Goal: Check status: Check status

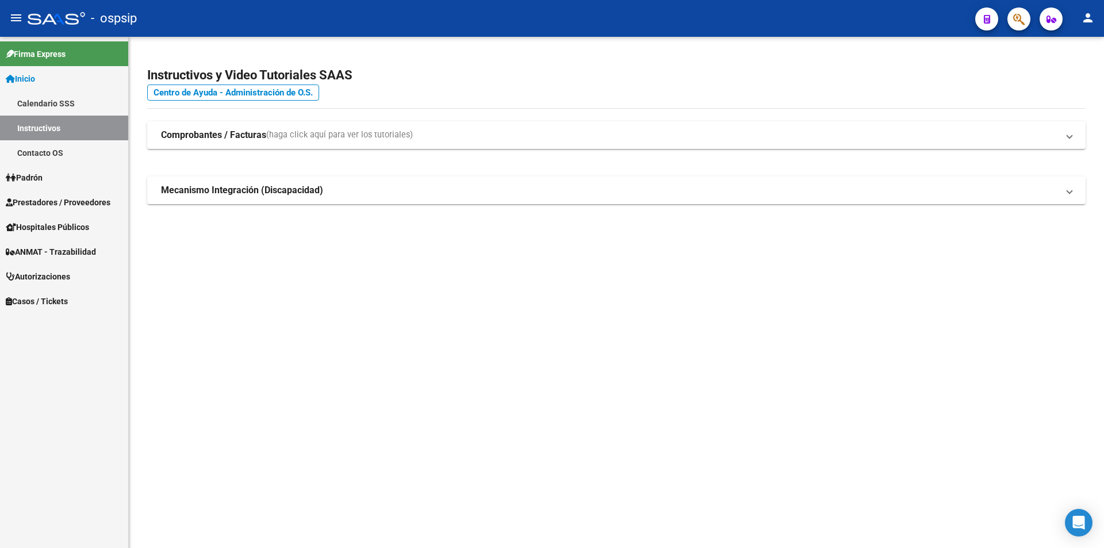
click at [46, 193] on link "Prestadores / Proveedores" at bounding box center [64, 202] width 128 height 25
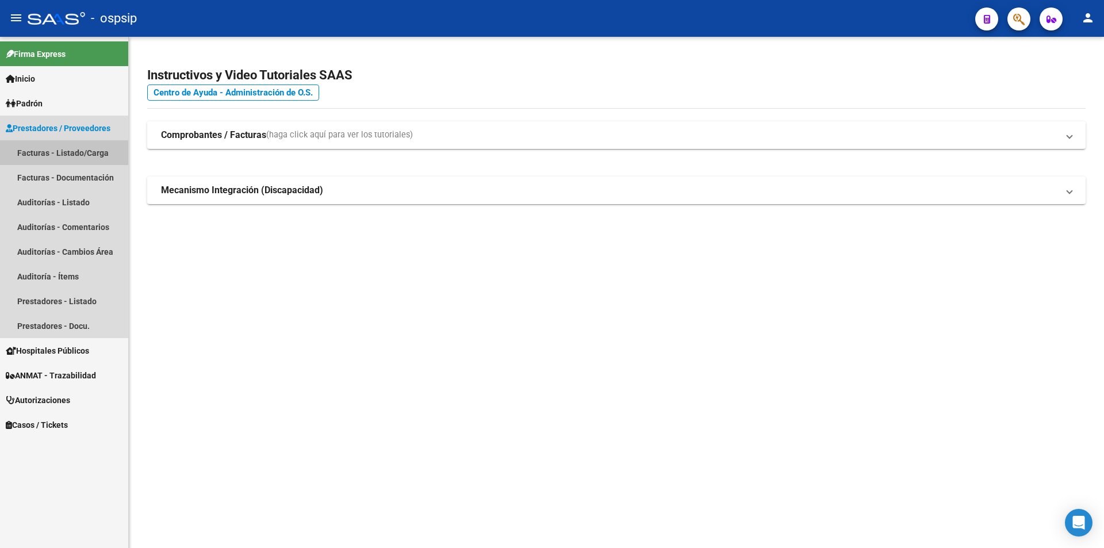
click at [87, 154] on link "Facturas - Listado/Carga" at bounding box center [64, 152] width 128 height 25
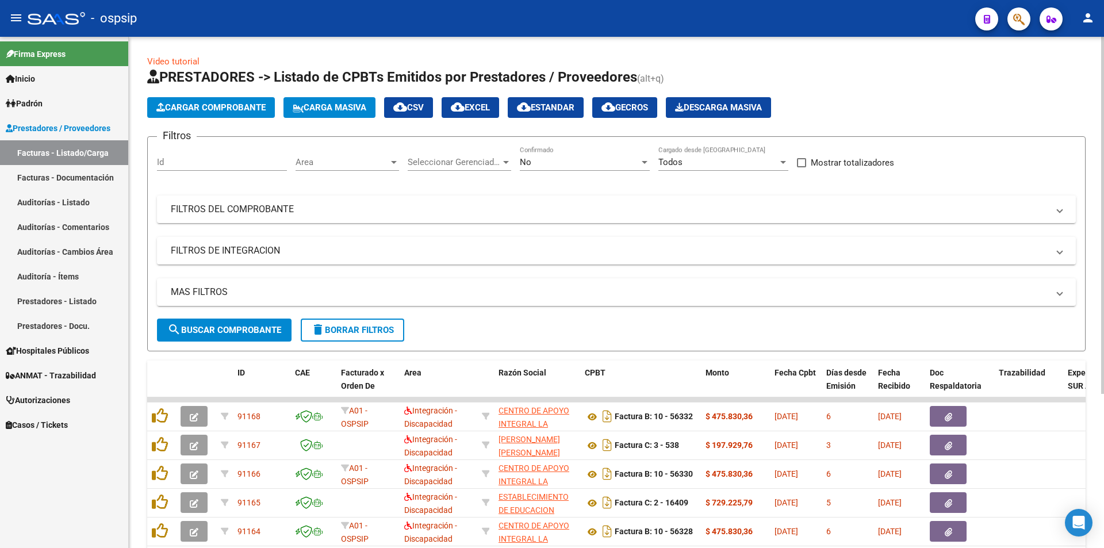
click at [559, 162] on div "No" at bounding box center [580, 162] width 120 height 10
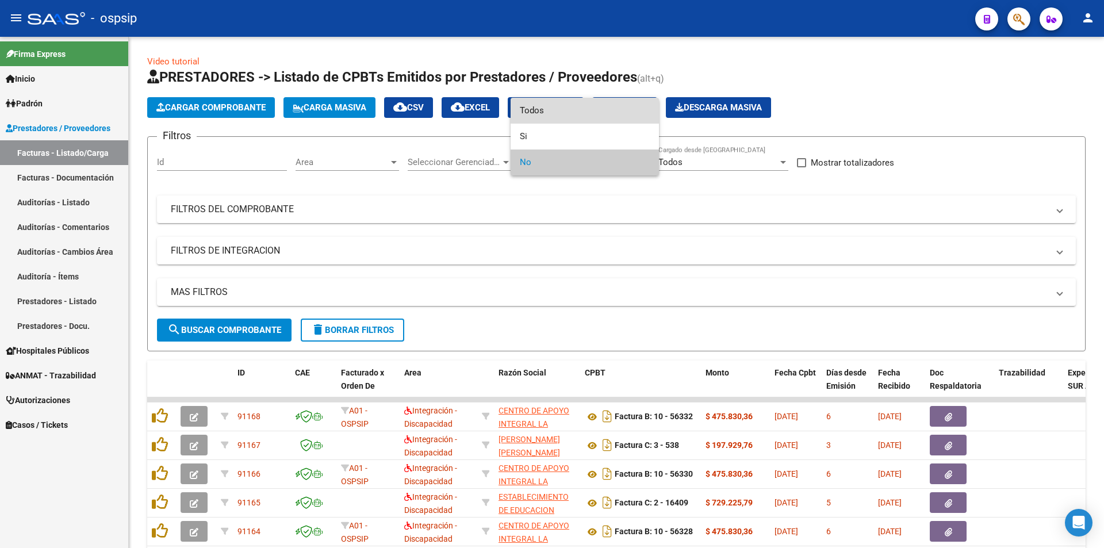
click at [558, 105] on span "Todos" at bounding box center [585, 111] width 130 height 26
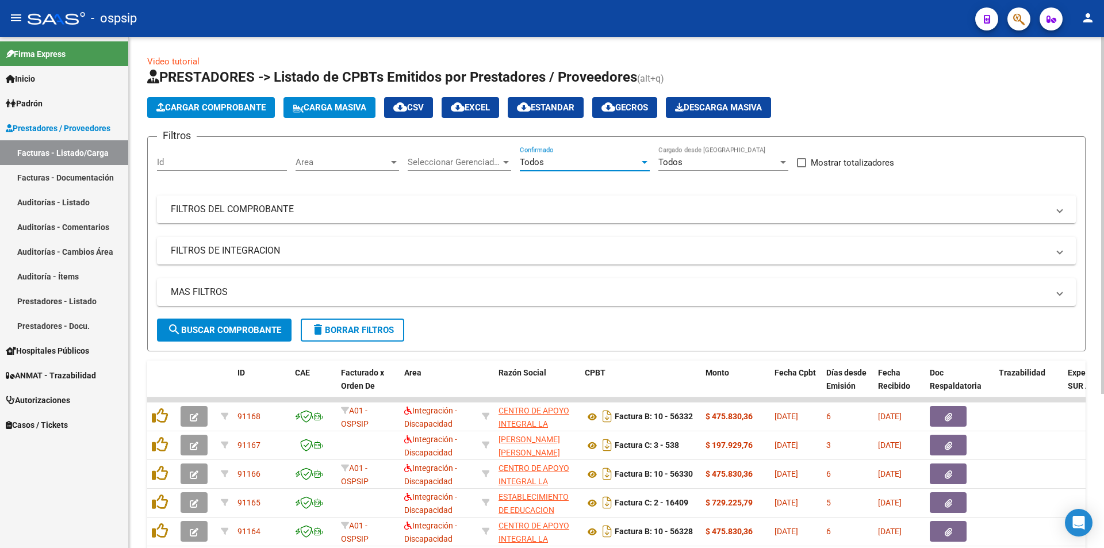
click at [243, 213] on mat-panel-title "FILTROS DEL COMPROBANTE" at bounding box center [610, 209] width 878 height 13
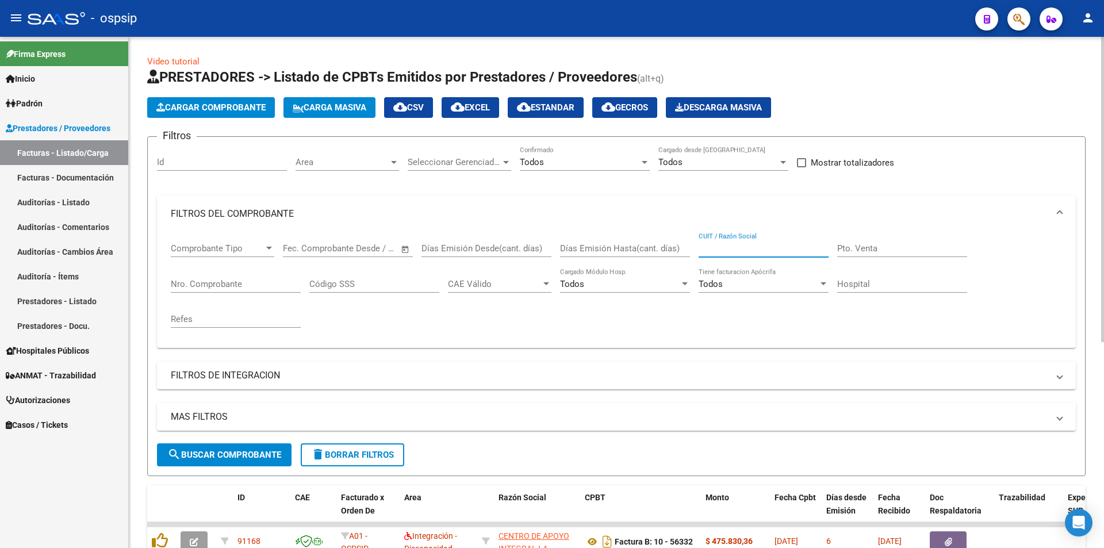
click at [749, 249] on input "CUIT / Razón Social" at bounding box center [764, 248] width 130 height 10
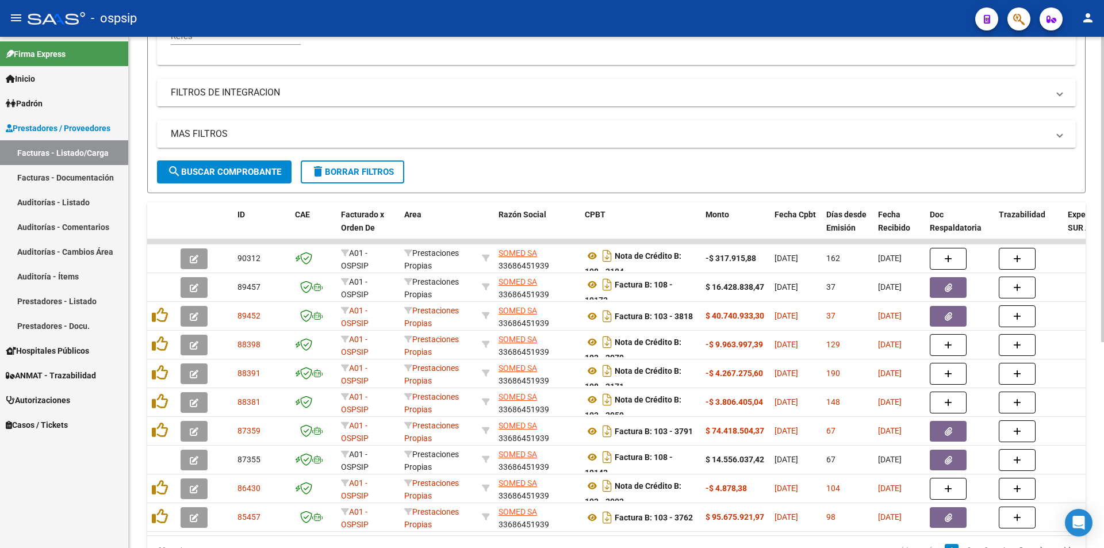
scroll to position [345, 0]
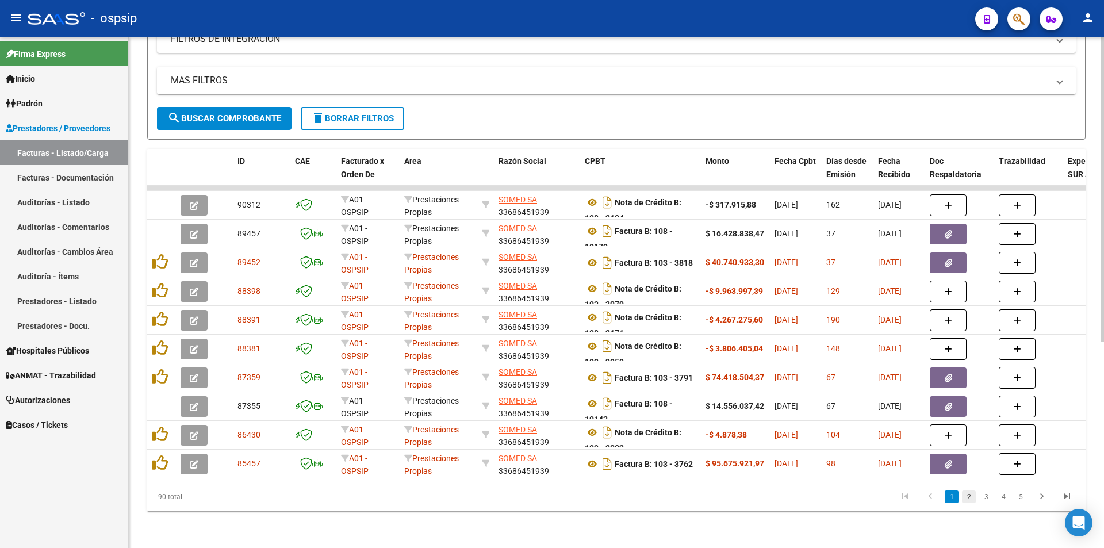
type input "SOMED"
click at [975, 494] on link "2" at bounding box center [969, 497] width 14 height 13
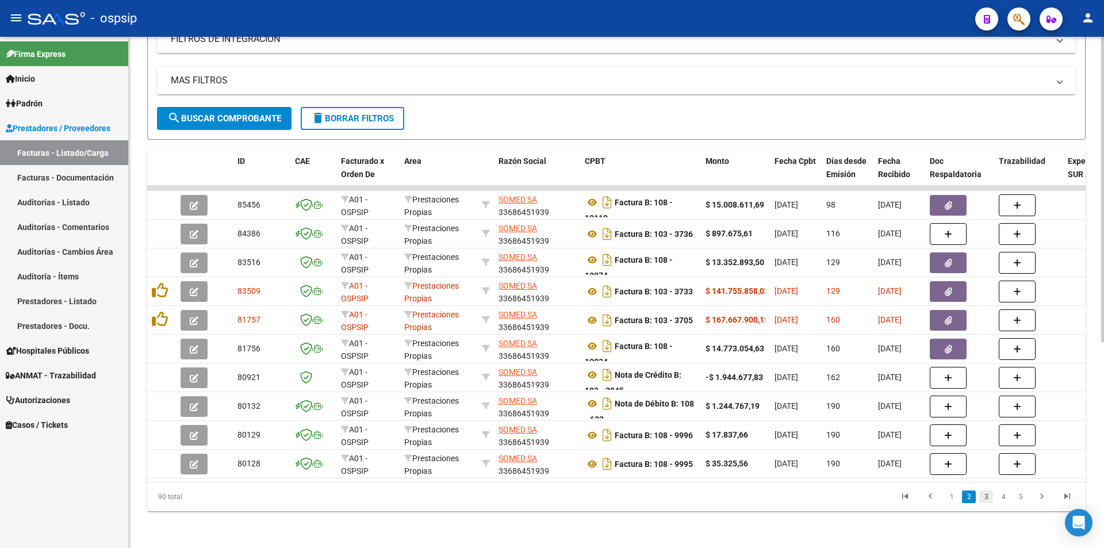
click at [985, 495] on link "3" at bounding box center [986, 497] width 14 height 13
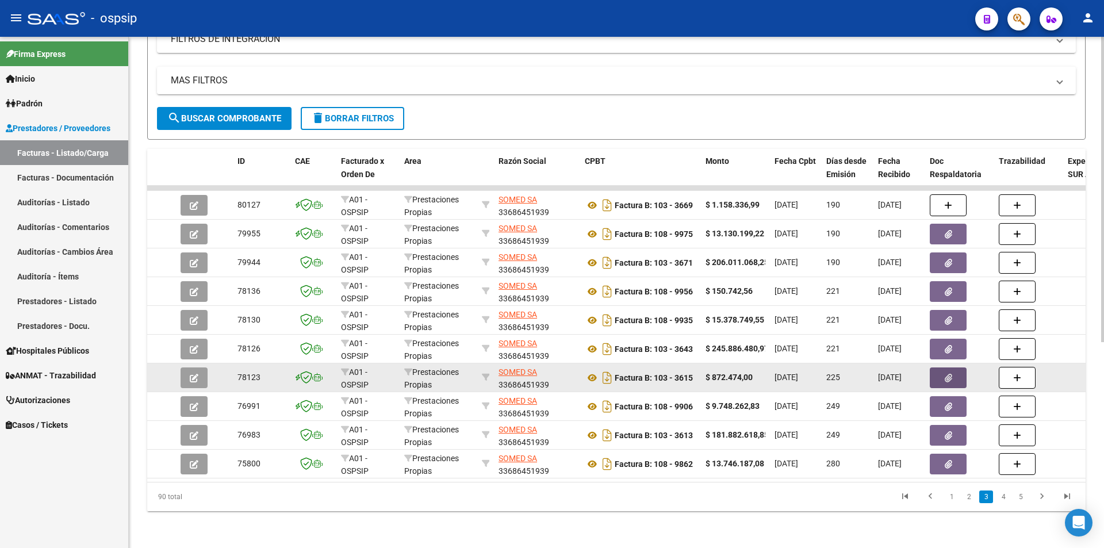
click at [951, 374] on icon "button" at bounding box center [948, 378] width 7 height 9
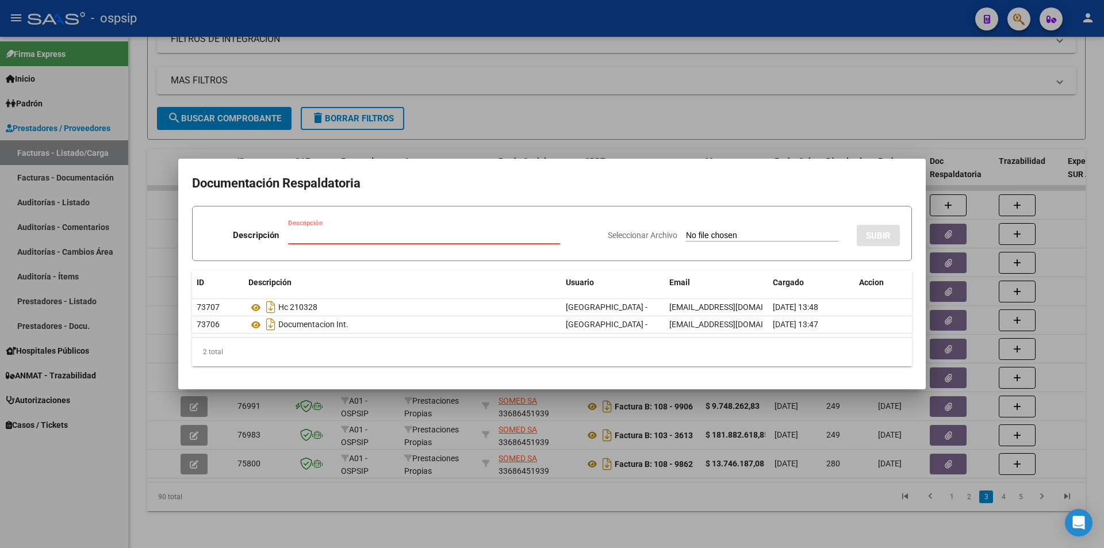
click at [734, 104] on div at bounding box center [552, 274] width 1104 height 548
